Goal: Information Seeking & Learning: Learn about a topic

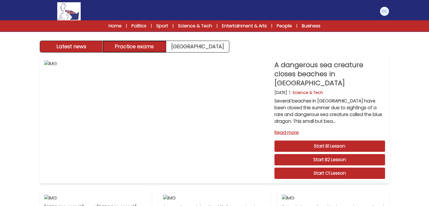
click at [140, 44] on button "Practice exams" at bounding box center [134, 46] width 63 height 11
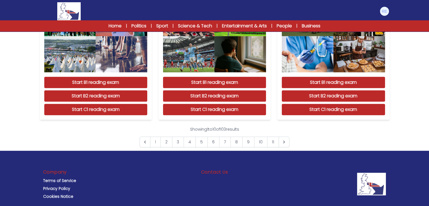
scroll to position [513, 0]
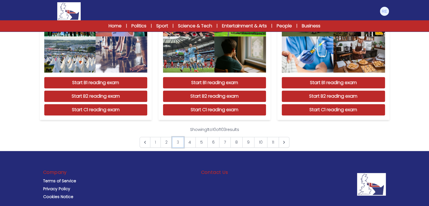
click at [181, 143] on link "3" at bounding box center [178, 142] width 12 height 11
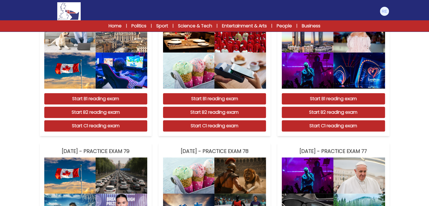
scroll to position [264, 0]
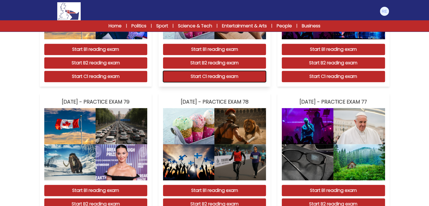
click at [218, 77] on button "Start C1 reading exam" at bounding box center [214, 76] width 103 height 11
